Goal: Task Accomplishment & Management: Manage account settings

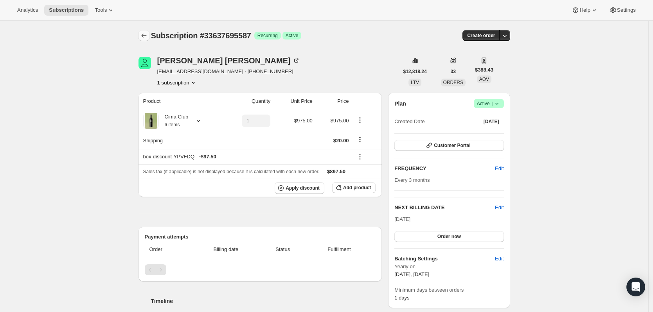
click at [150, 31] on button "Subscriptions" at bounding box center [144, 35] width 11 height 11
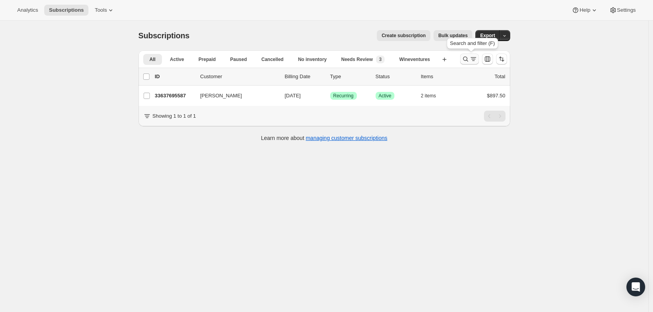
click at [468, 56] on icon "Search and filter results" at bounding box center [466, 59] width 8 height 8
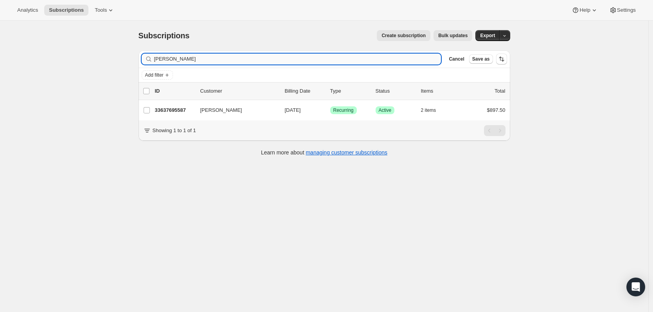
click at [314, 56] on input "[PERSON_NAME]" at bounding box center [297, 59] width 287 height 11
click at [314, 57] on input "[PERSON_NAME]" at bounding box center [297, 59] width 287 height 11
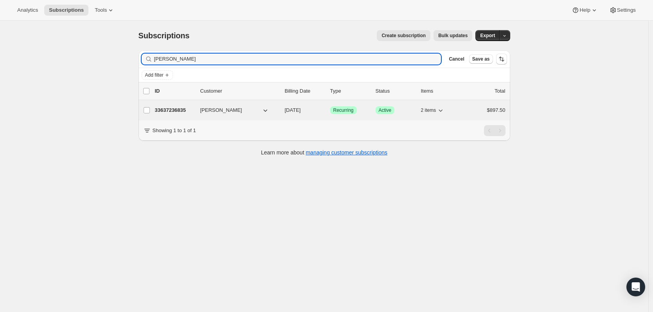
type input "[PERSON_NAME]"
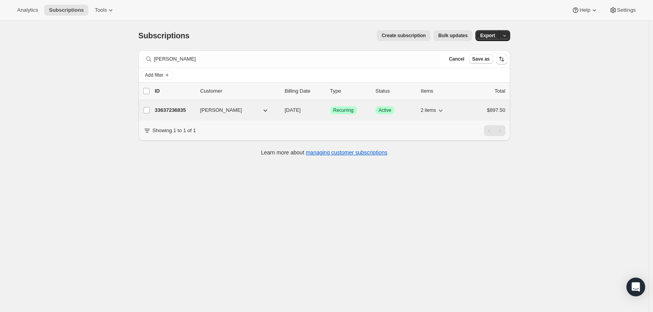
click at [169, 114] on div "33637236835 [PERSON_NAME] [DATE] Success Recurring Success Active 2 items $897.…" at bounding box center [330, 110] width 351 height 11
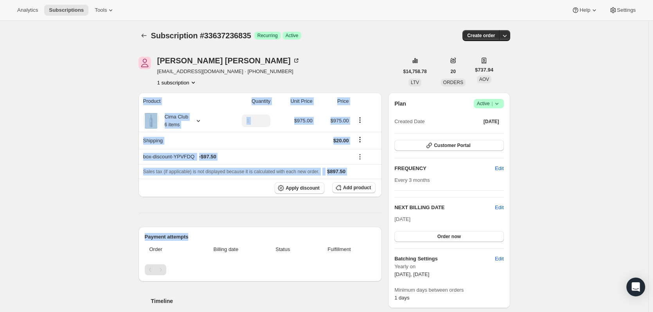
drag, startPoint x: 385, startPoint y: 212, endPoint x: 169, endPoint y: 243, distance: 218.3
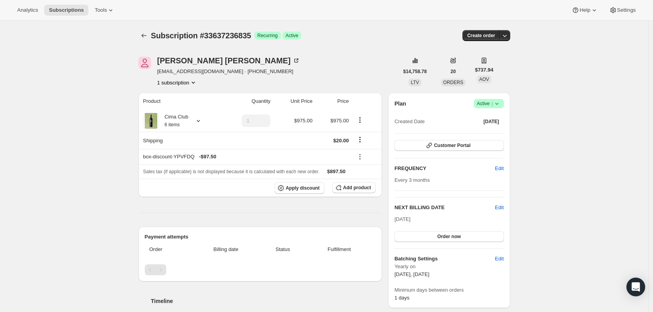
click at [203, 241] on th "Billing date" at bounding box center [225, 249] width 69 height 17
click at [188, 235] on h2 "Payment attempts" at bounding box center [260, 237] width 231 height 8
click at [187, 236] on h2 "Payment attempts" at bounding box center [260, 237] width 231 height 8
click at [187, 237] on h2 "Payment attempts" at bounding box center [260, 237] width 231 height 8
click at [195, 236] on h2 "Payment attempts" at bounding box center [260, 237] width 231 height 8
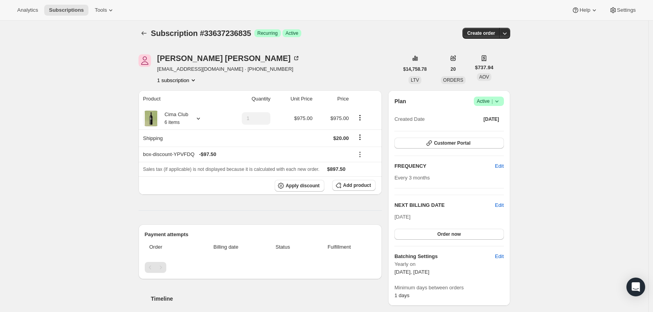
scroll to position [78, 0]
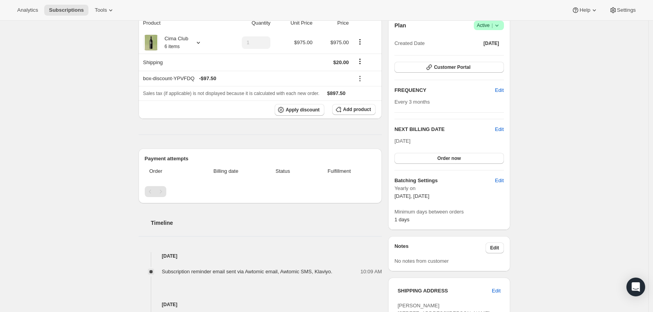
click at [510, 158] on div "Plan Success Active | Created Date [DATE] Customer Portal FREQUENCY Edit Every …" at bounding box center [449, 122] width 122 height 216
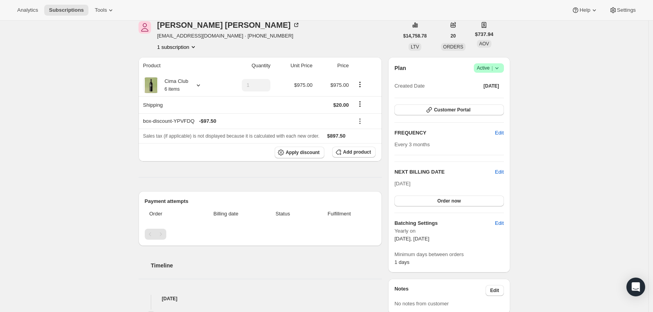
scroll to position [0, 0]
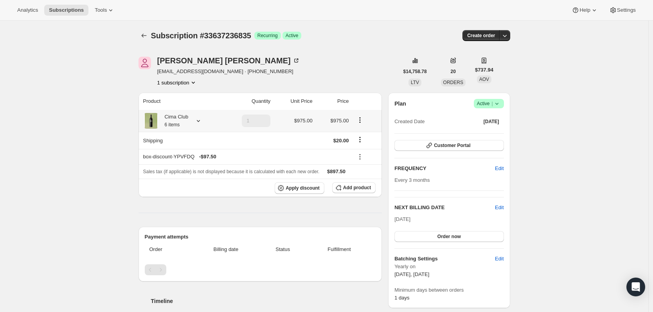
click at [197, 125] on div "Cima Club 6 items" at bounding box center [180, 121] width 75 height 16
click at [198, 121] on icon at bounding box center [199, 121] width 8 height 8
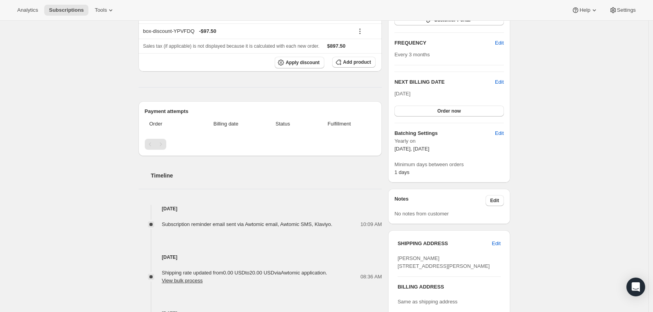
scroll to position [235, 0]
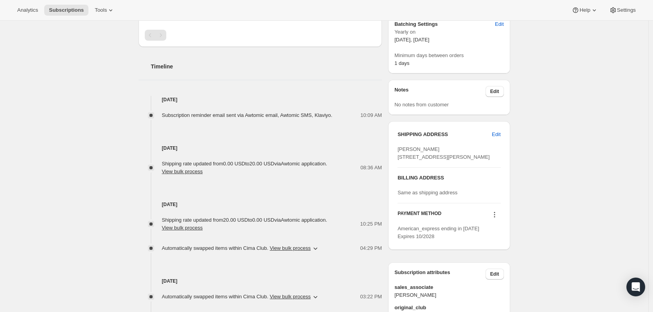
click at [64, 138] on div "Subscription #33637236835. This page is ready Subscription #33637236835 Success…" at bounding box center [324, 88] width 649 height 604
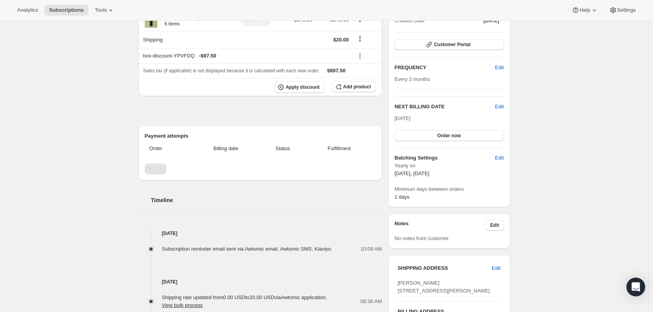
scroll to position [0, 0]
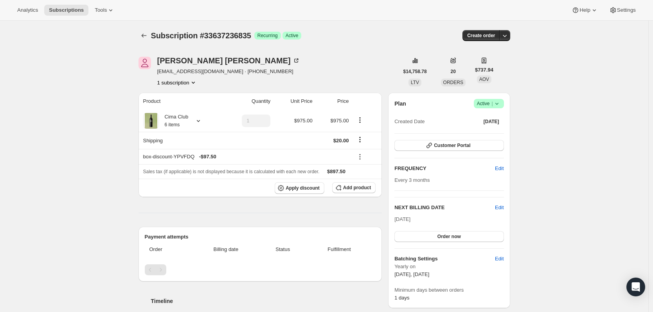
click at [508, 36] on icon "button" at bounding box center [505, 36] width 8 height 8
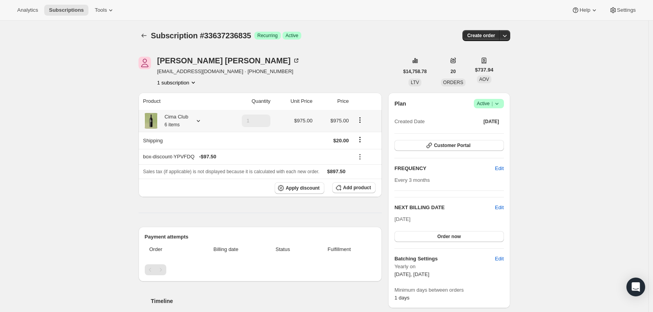
click at [198, 123] on icon at bounding box center [199, 121] width 8 height 8
click at [200, 123] on icon at bounding box center [199, 121] width 8 height 8
click at [207, 120] on div "Cima Club 6 items" at bounding box center [180, 121] width 75 height 16
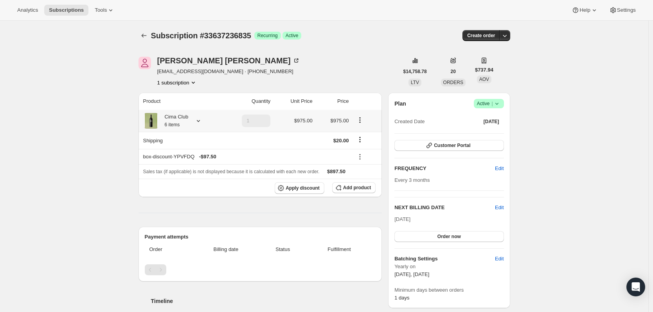
click at [200, 122] on icon at bounding box center [199, 121] width 8 height 8
drag, startPoint x: 565, startPoint y: 164, endPoint x: 567, endPoint y: 168, distance: 5.0
click at [201, 121] on icon at bounding box center [199, 121] width 8 height 8
